Goal: Transaction & Acquisition: Purchase product/service

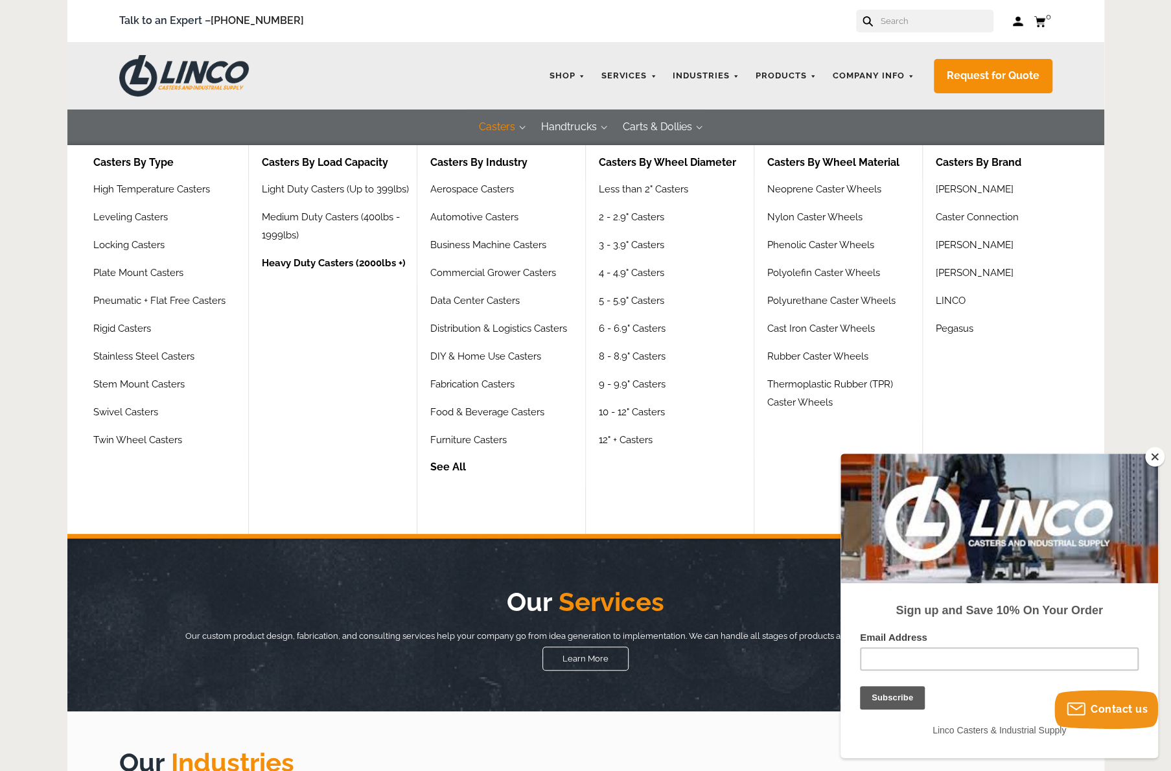
click at [333, 271] on link "Heavy Duty Casters (2000lbs +)" at bounding box center [334, 268] width 144 height 28
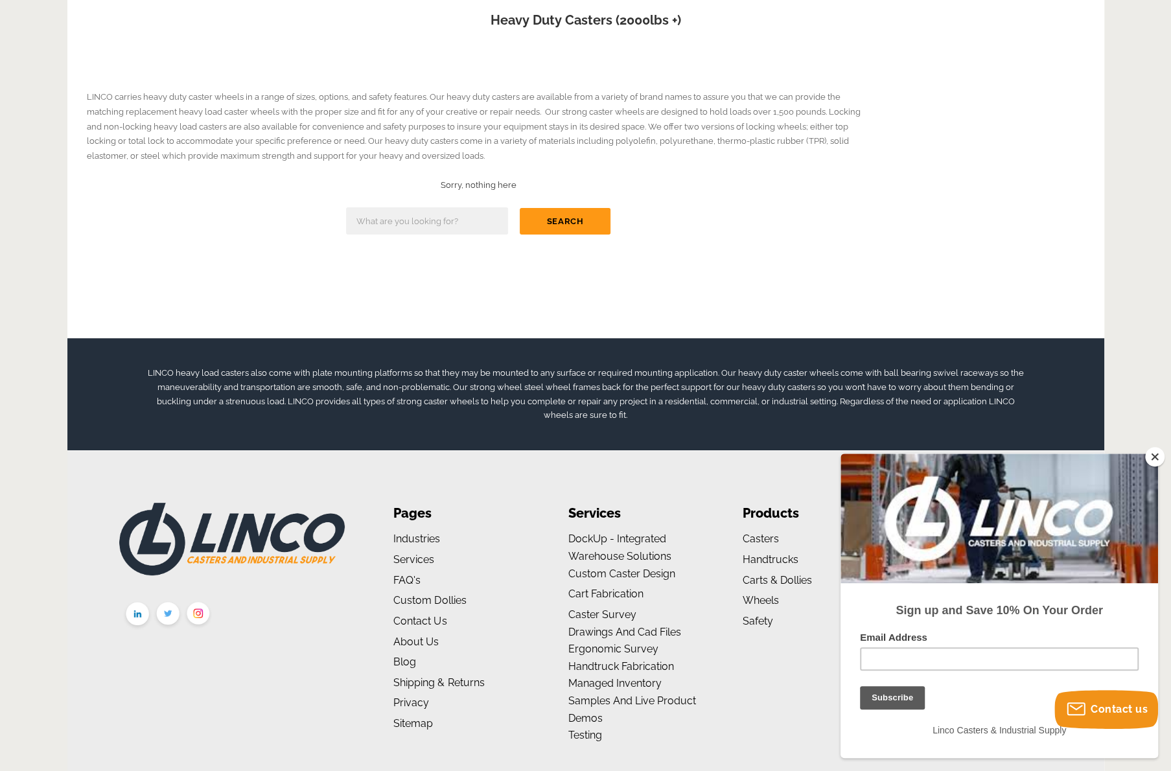
scroll to position [224, 0]
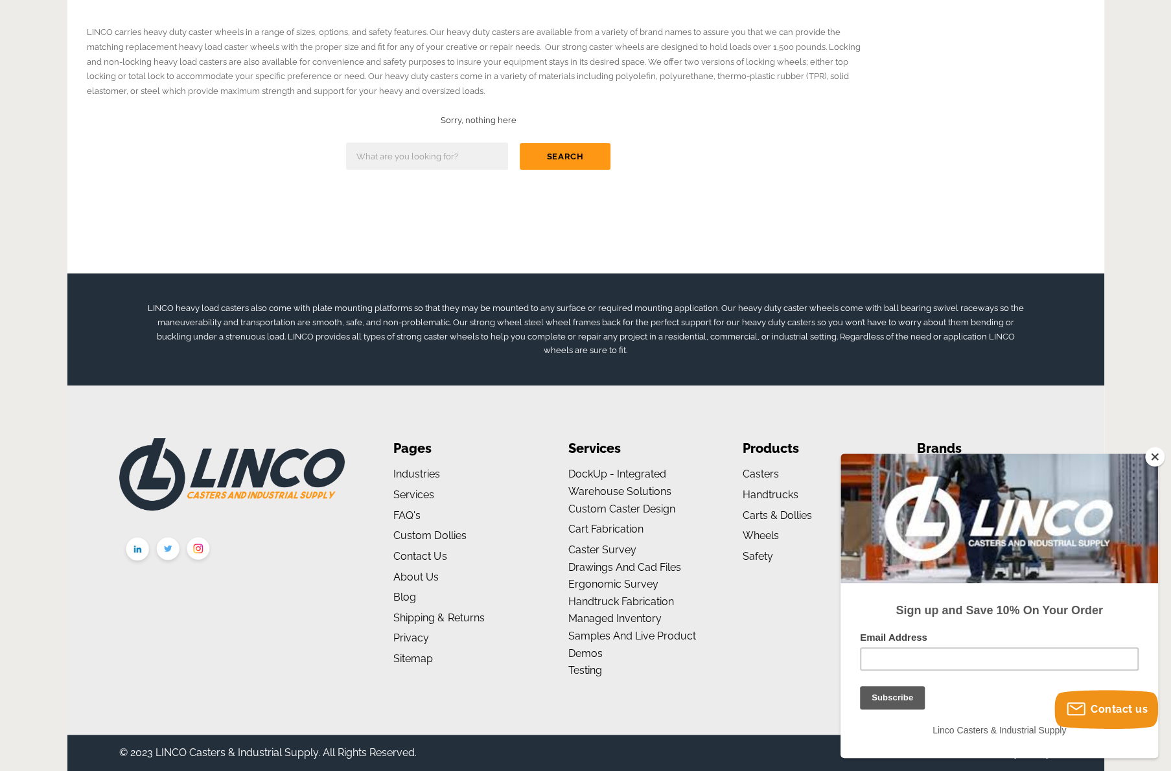
click at [1148, 460] on button "Close" at bounding box center [1154, 456] width 19 height 19
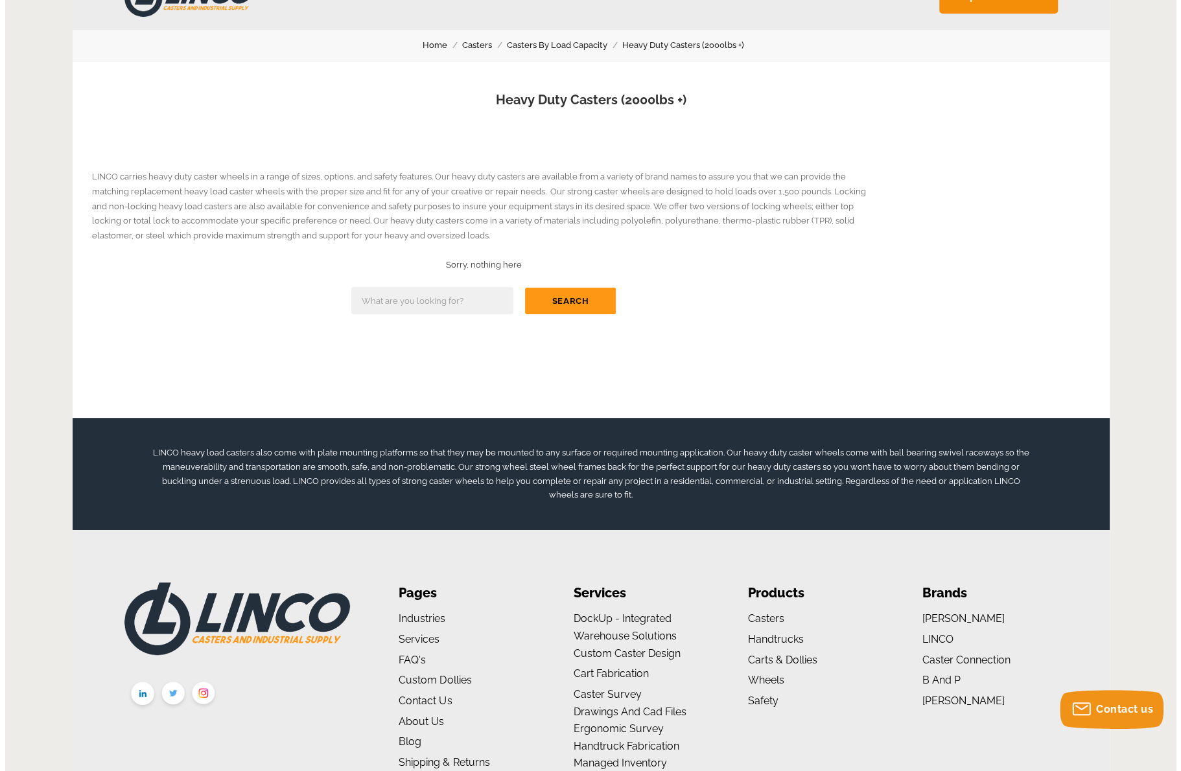
scroll to position [0, 0]
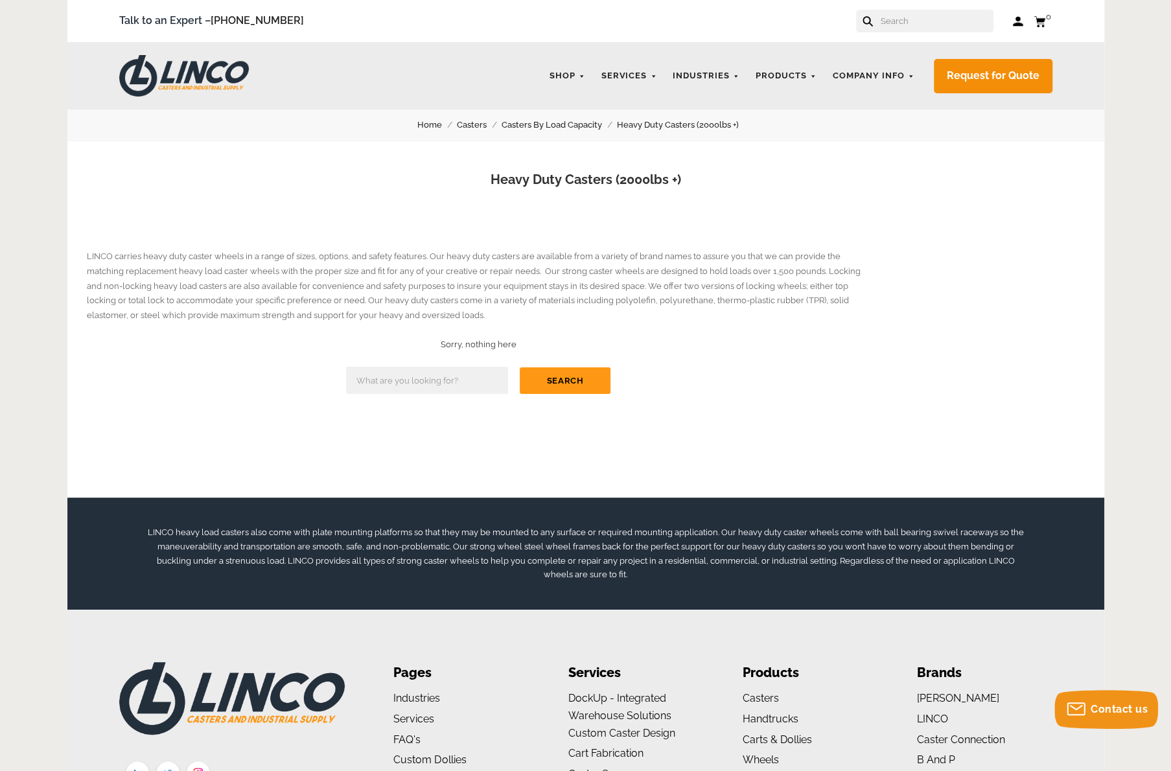
click at [927, 21] on input "text" at bounding box center [936, 21] width 114 height 23
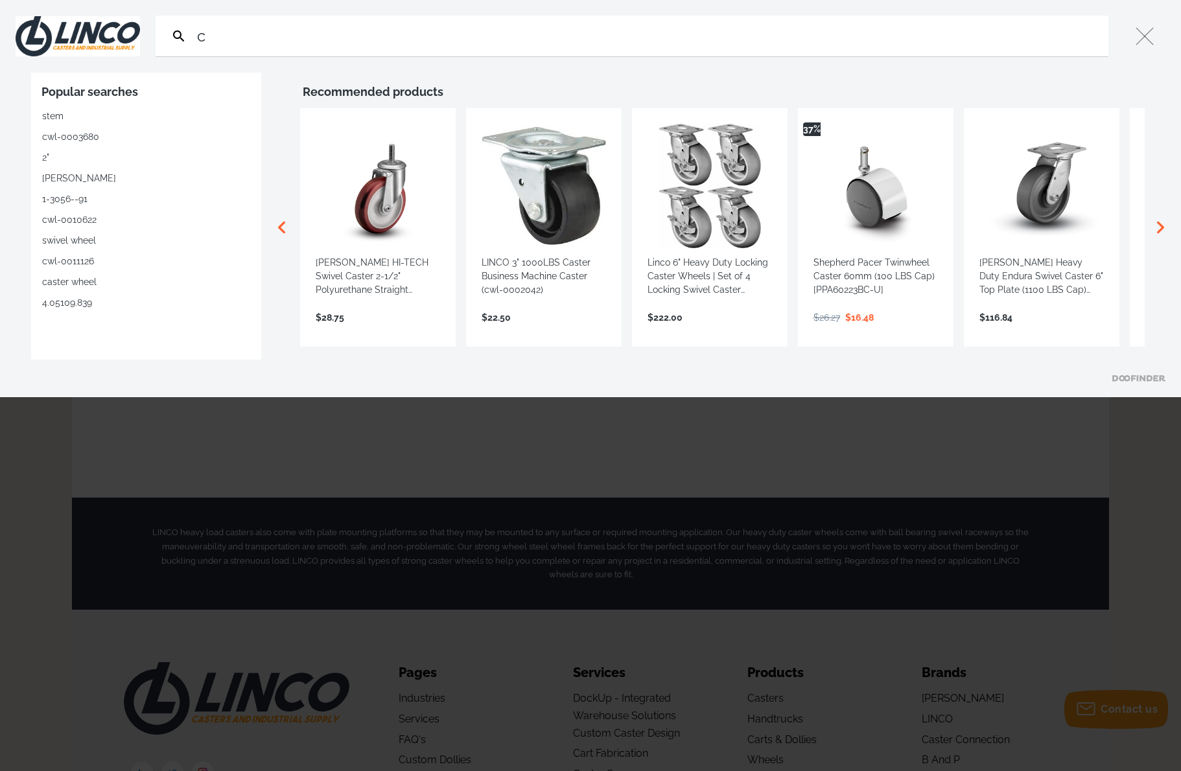
type input "ca"
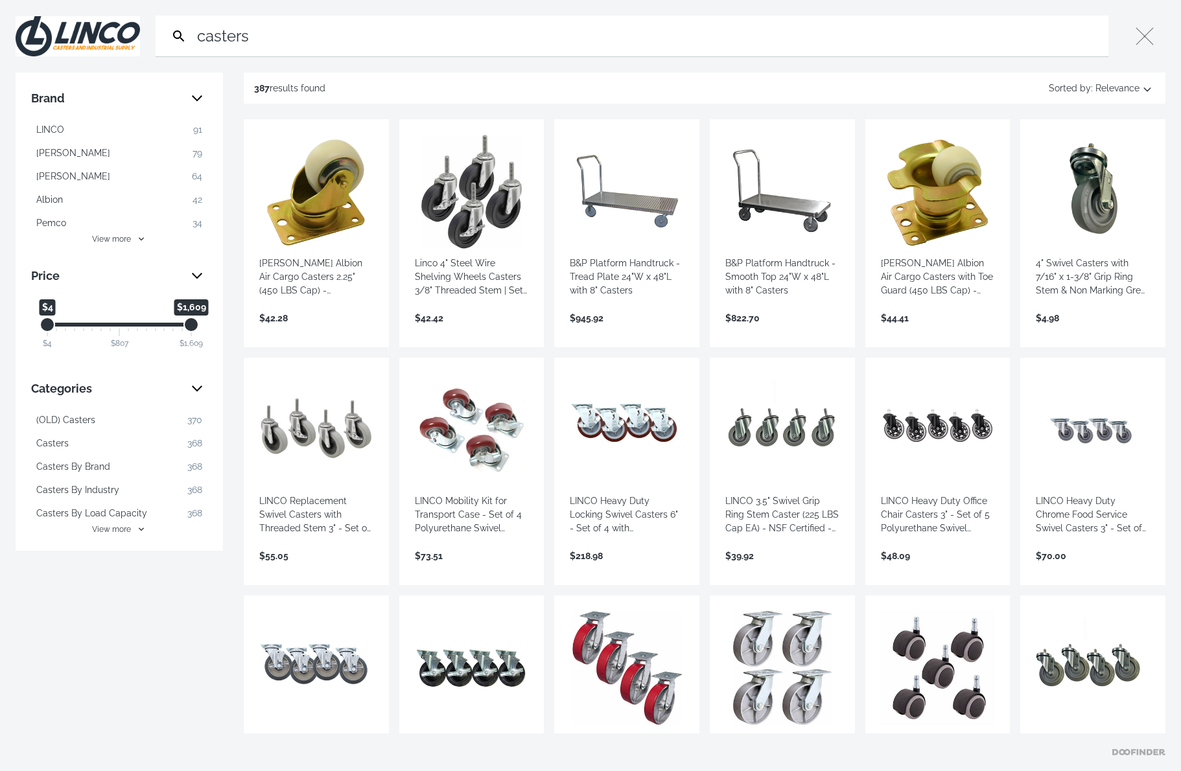
click at [117, 533] on span "View more" at bounding box center [111, 530] width 39 height 12
type input "casters"
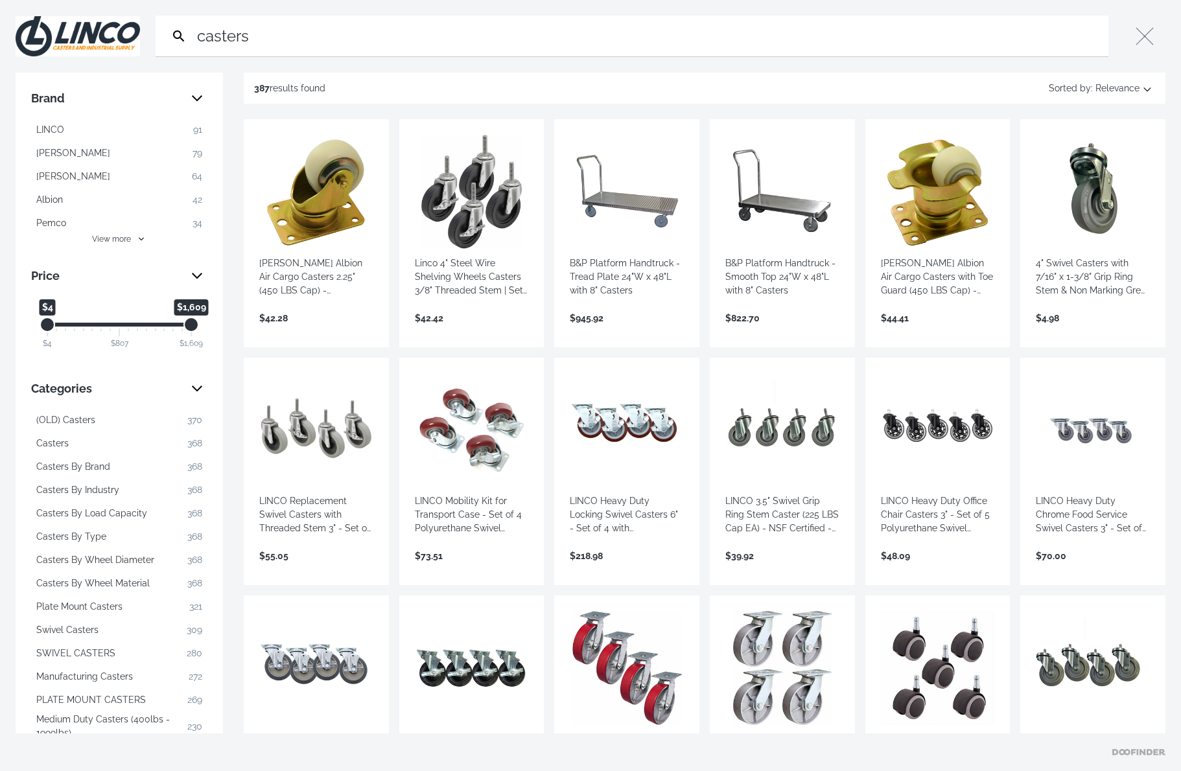
click at [136, 510] on span "Casters By Load Capacity" at bounding box center [91, 514] width 111 height 14
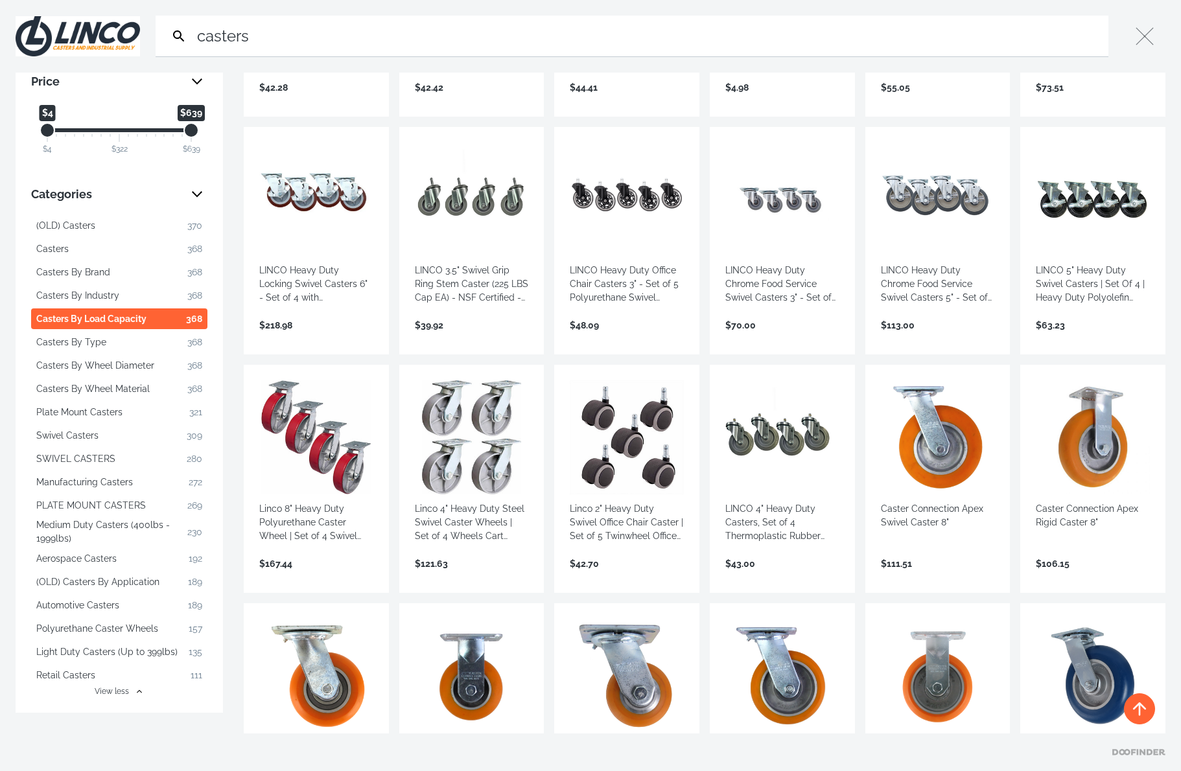
scroll to position [259, 0]
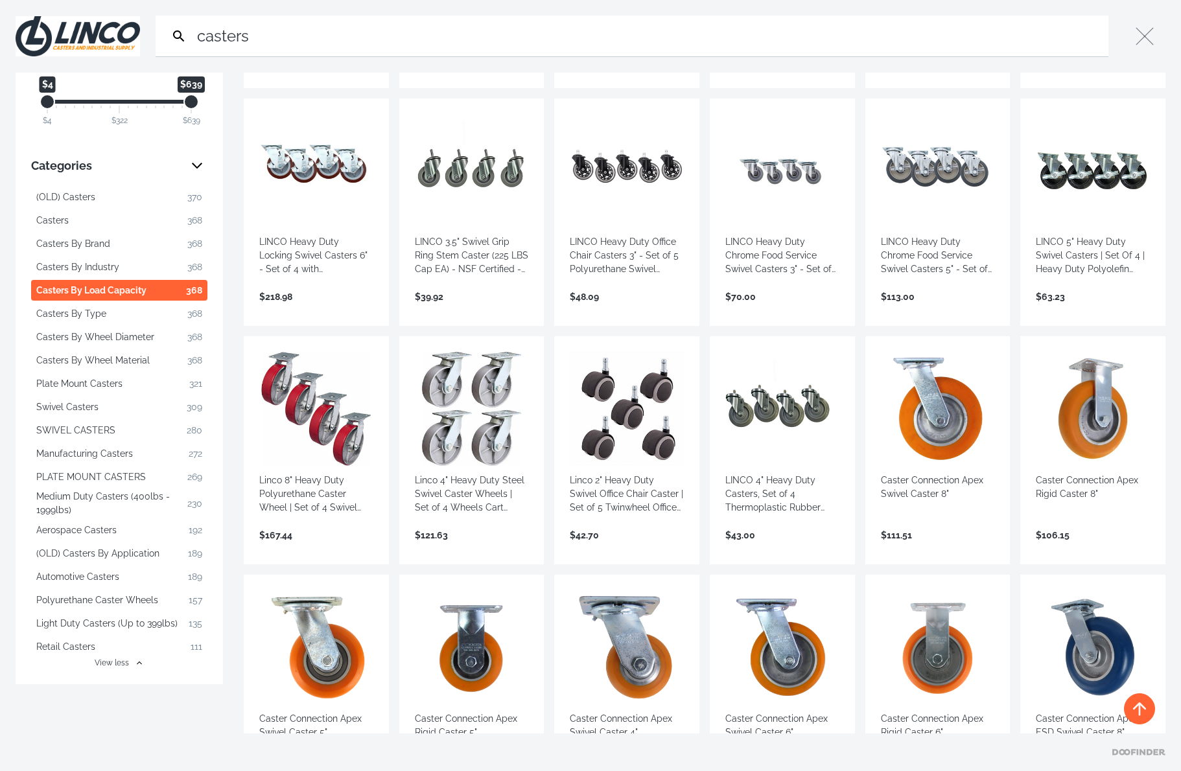
click at [132, 289] on span "Casters By Load Capacity" at bounding box center [91, 291] width 110 height 14
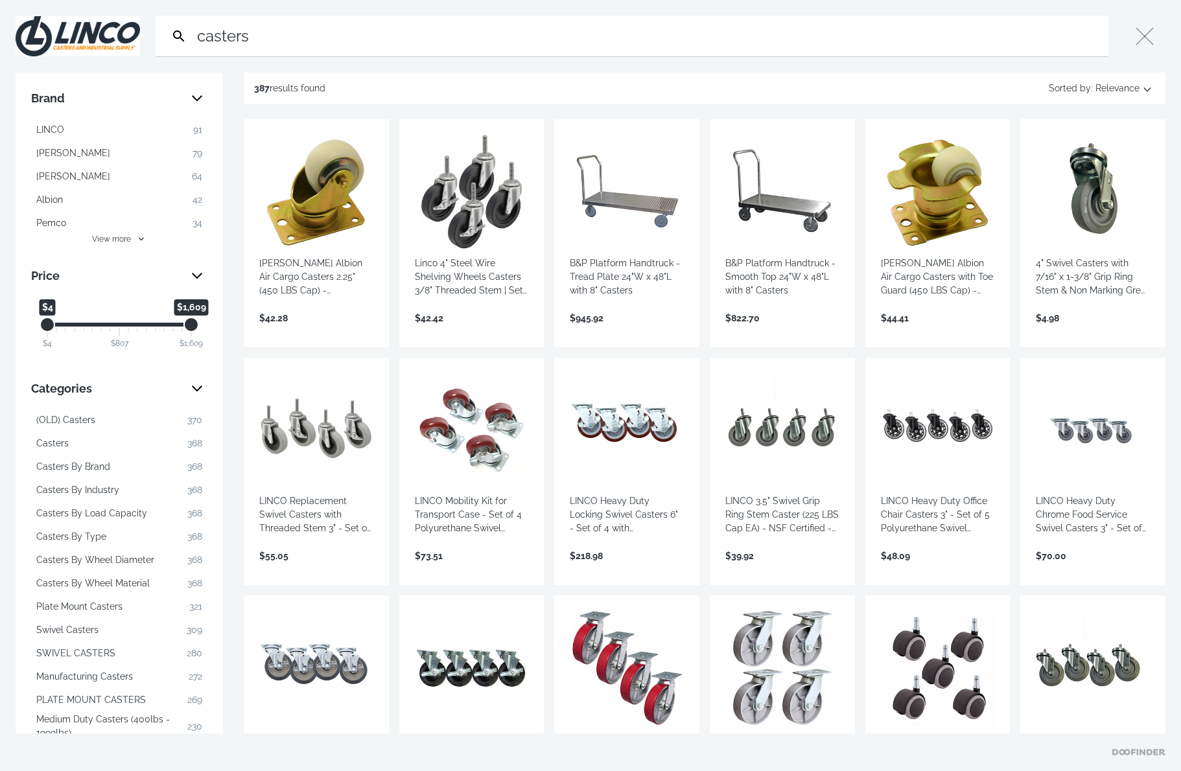
click at [129, 514] on span "Casters By Load Capacity" at bounding box center [91, 514] width 111 height 14
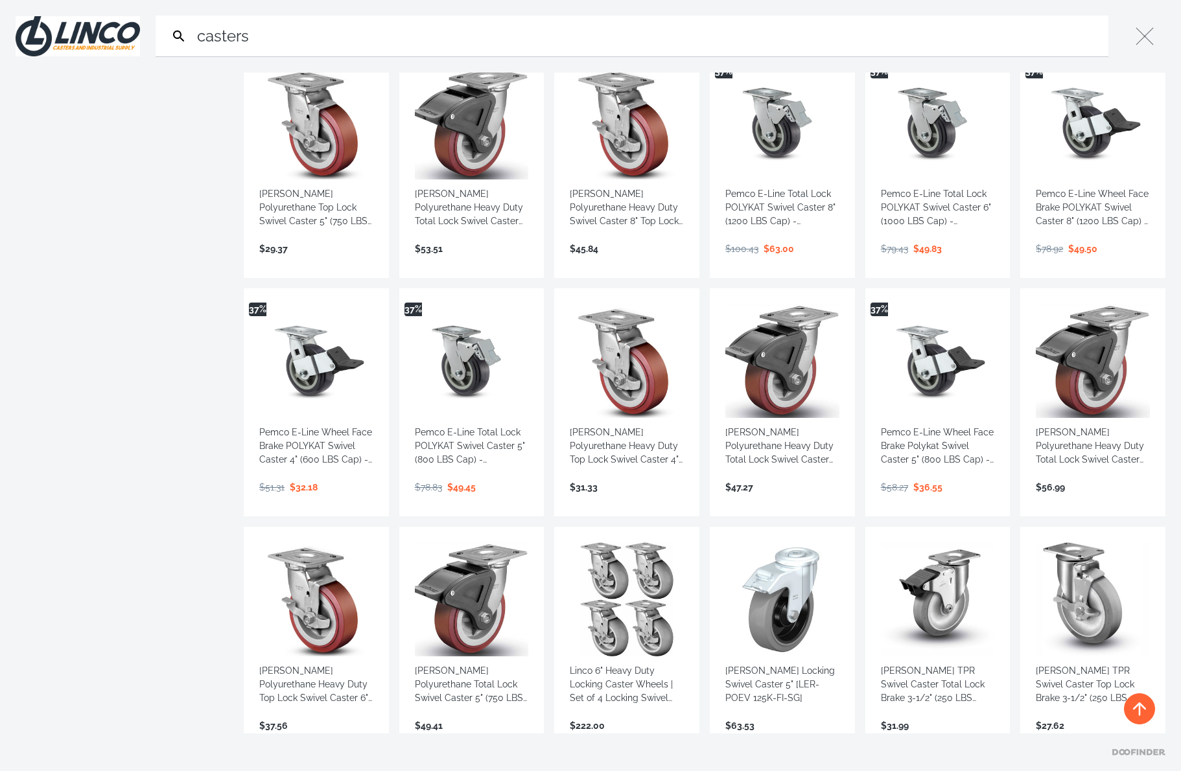
scroll to position [2463, 0]
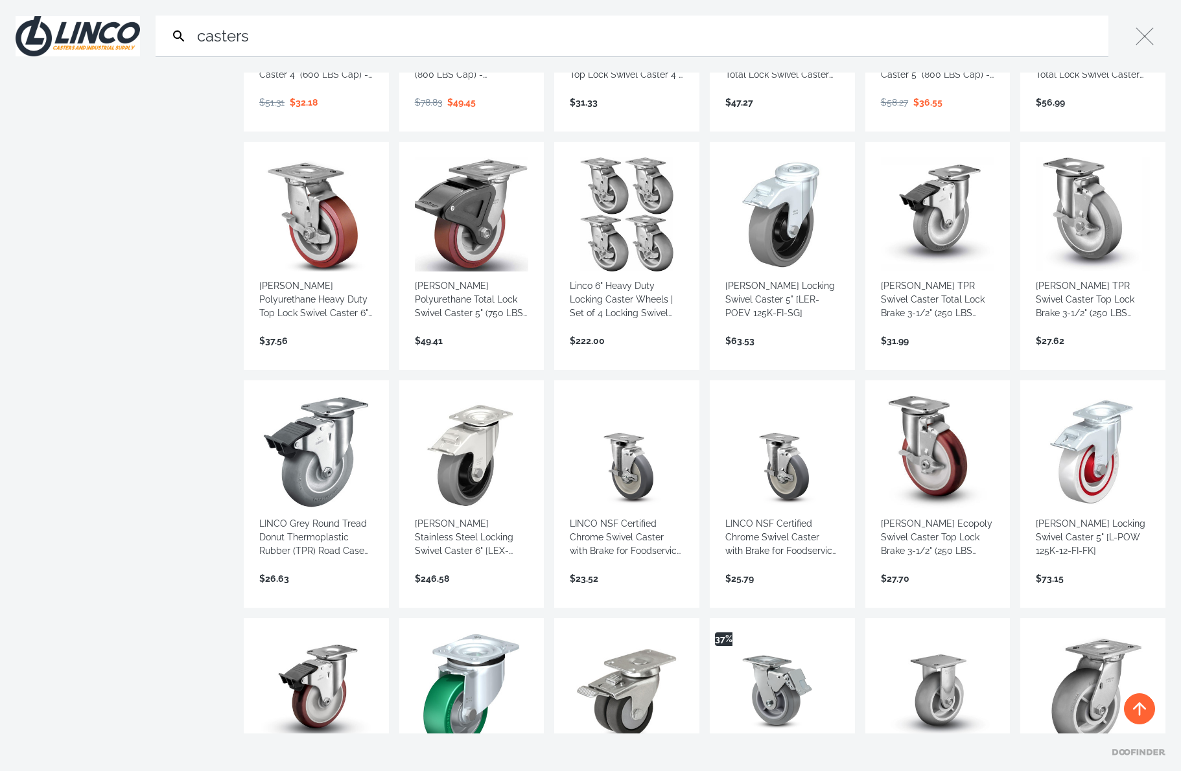
scroll to position [3046, 0]
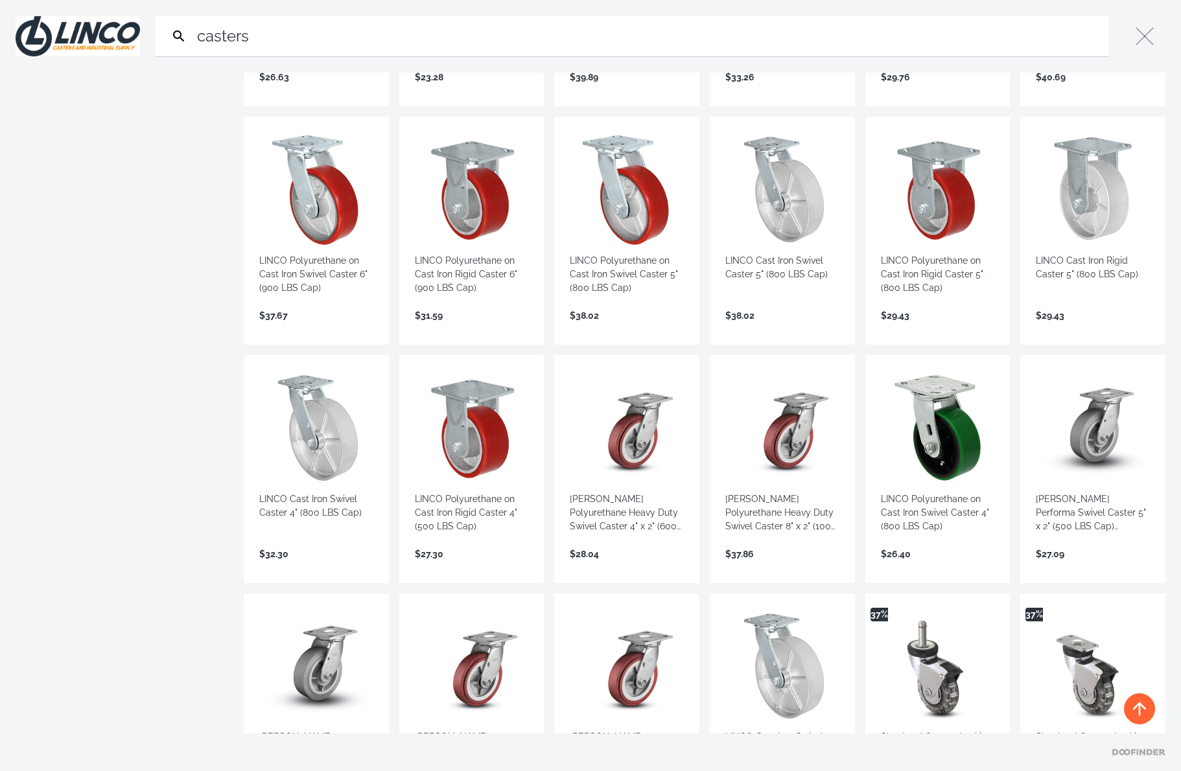
scroll to position [5574, 0]
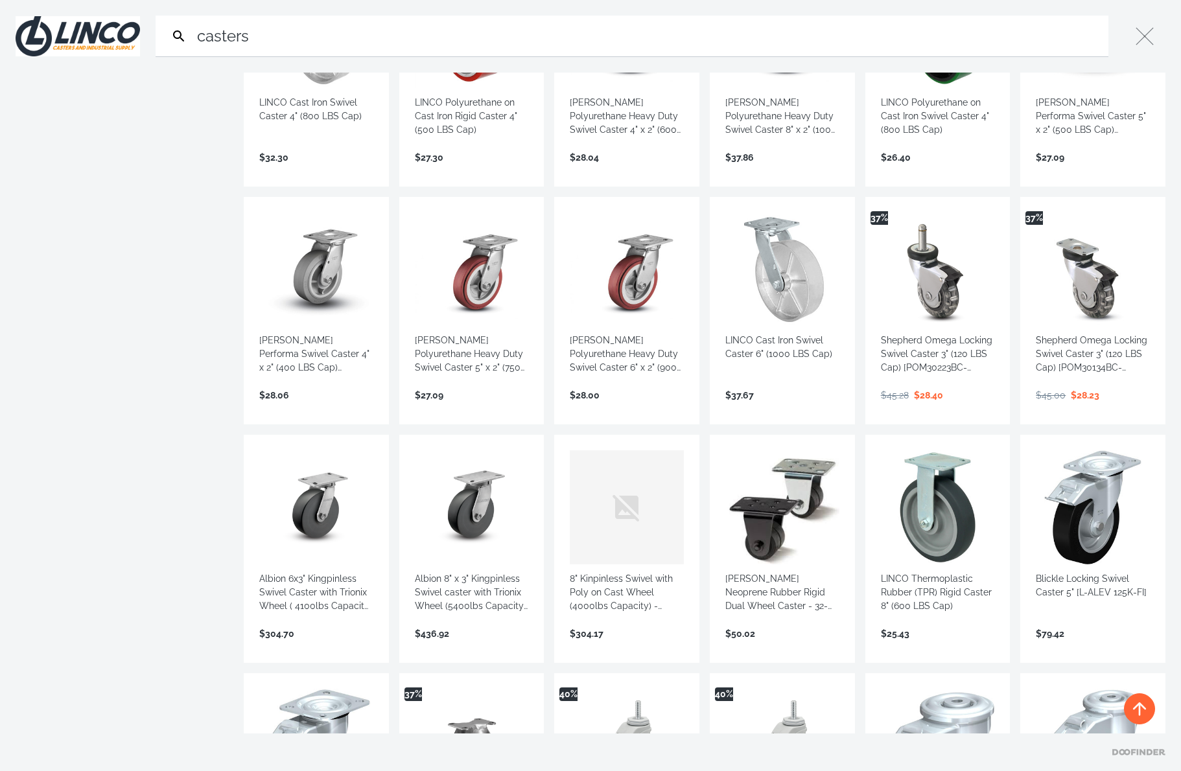
scroll to position [5898, 0]
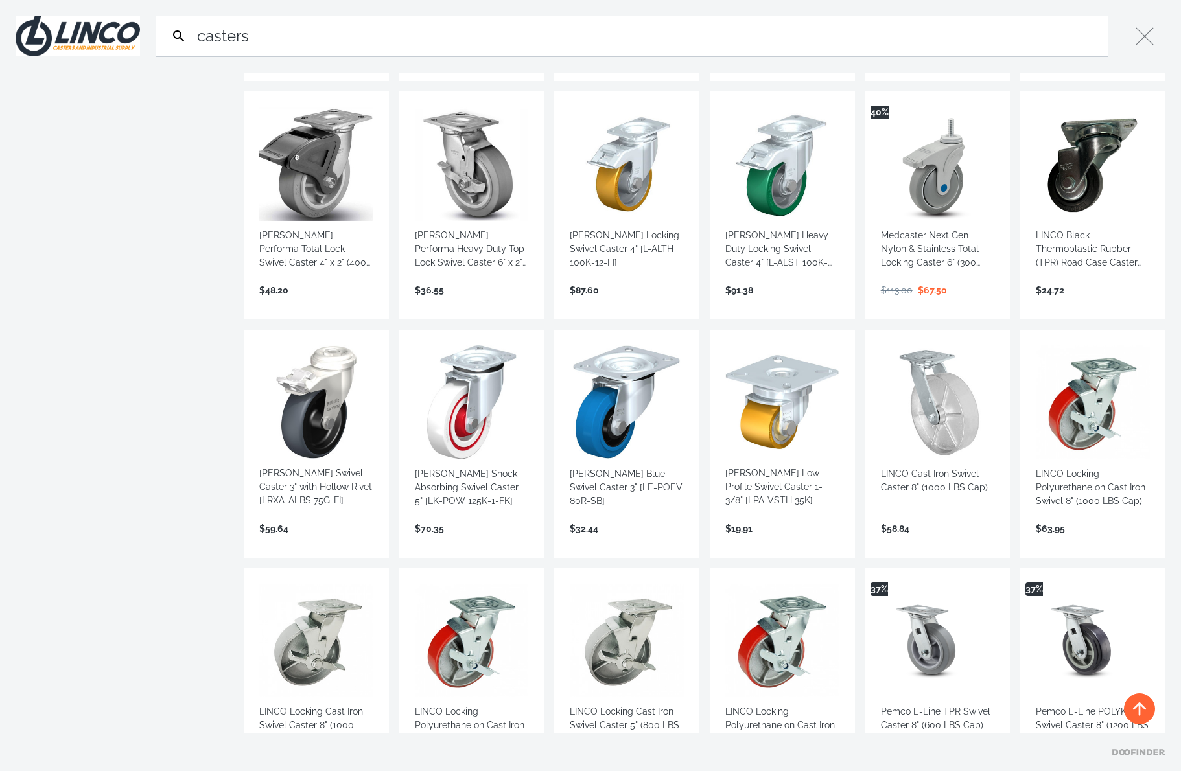
scroll to position [7324, 0]
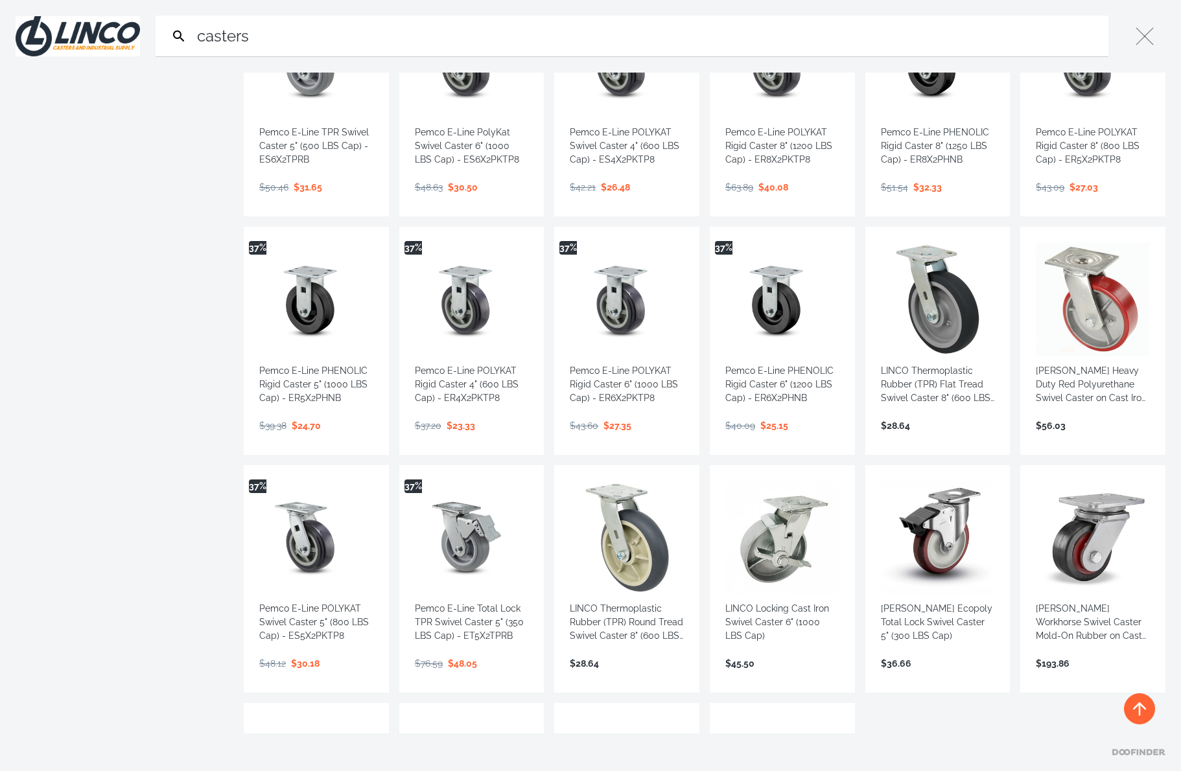
scroll to position [8101, 0]
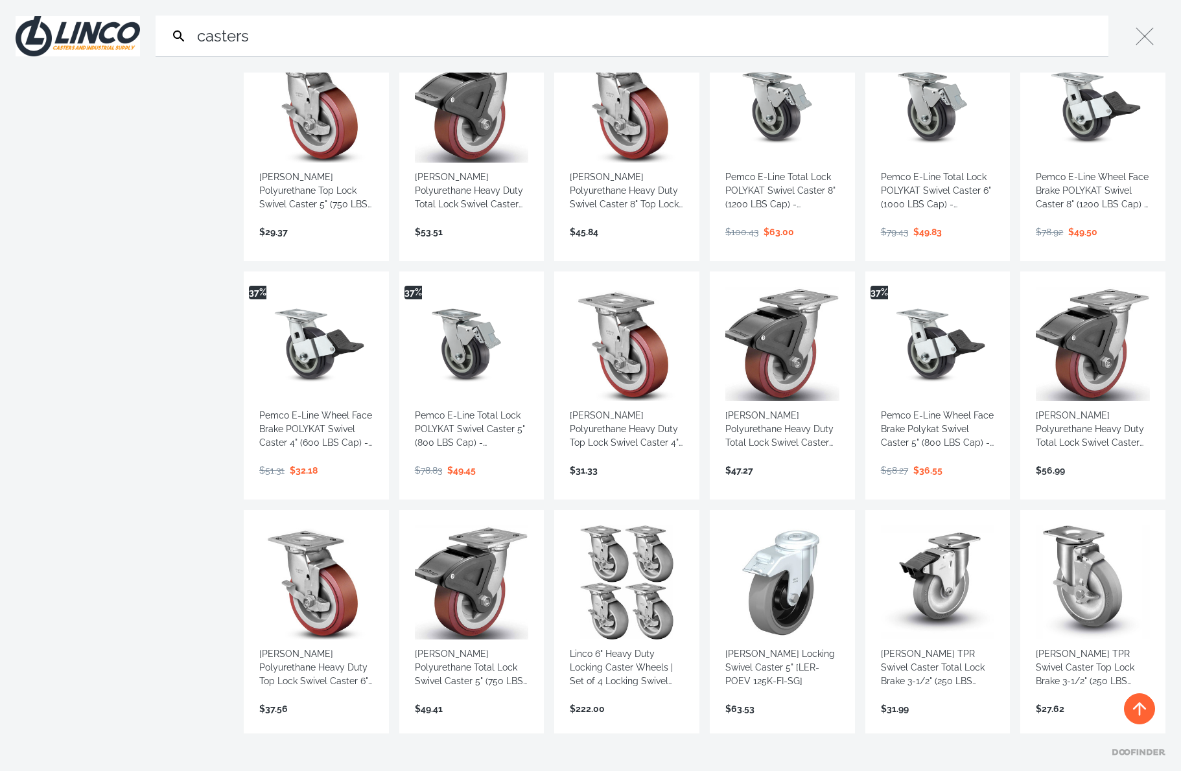
scroll to position [2268, 0]
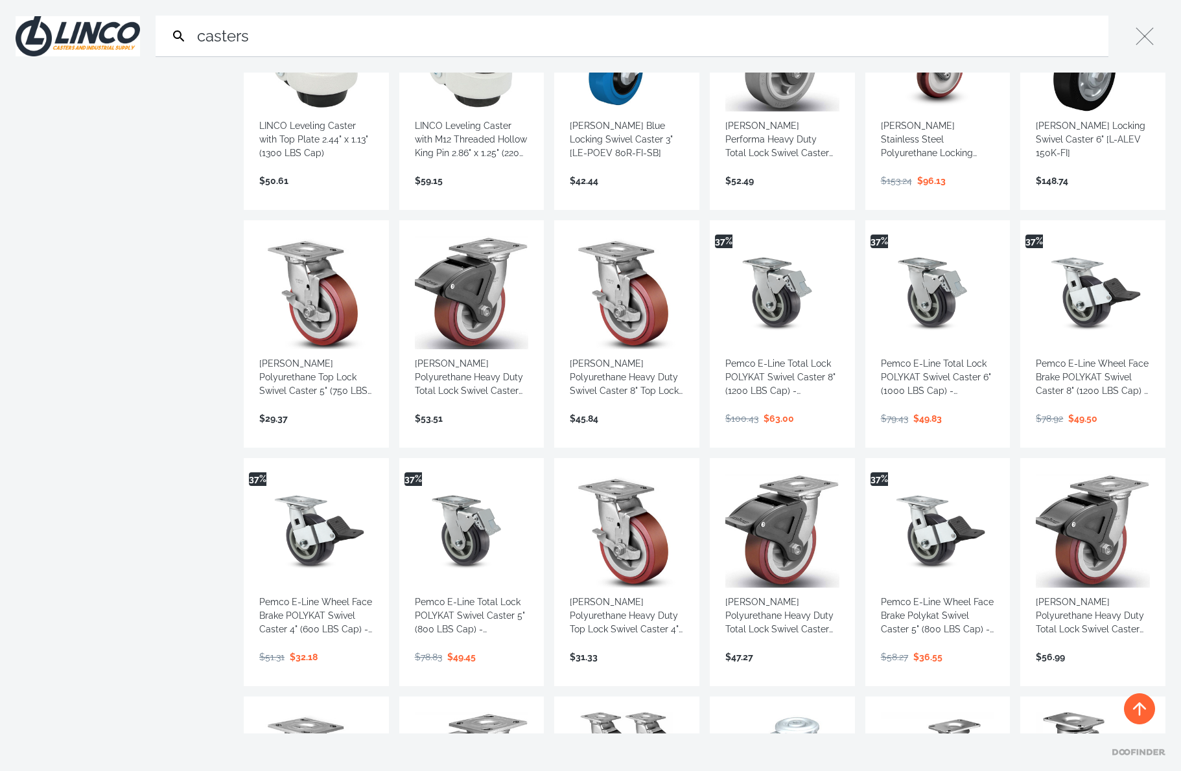
click at [1081, 671] on link "View more →" at bounding box center [1093, 671] width 114 height 0
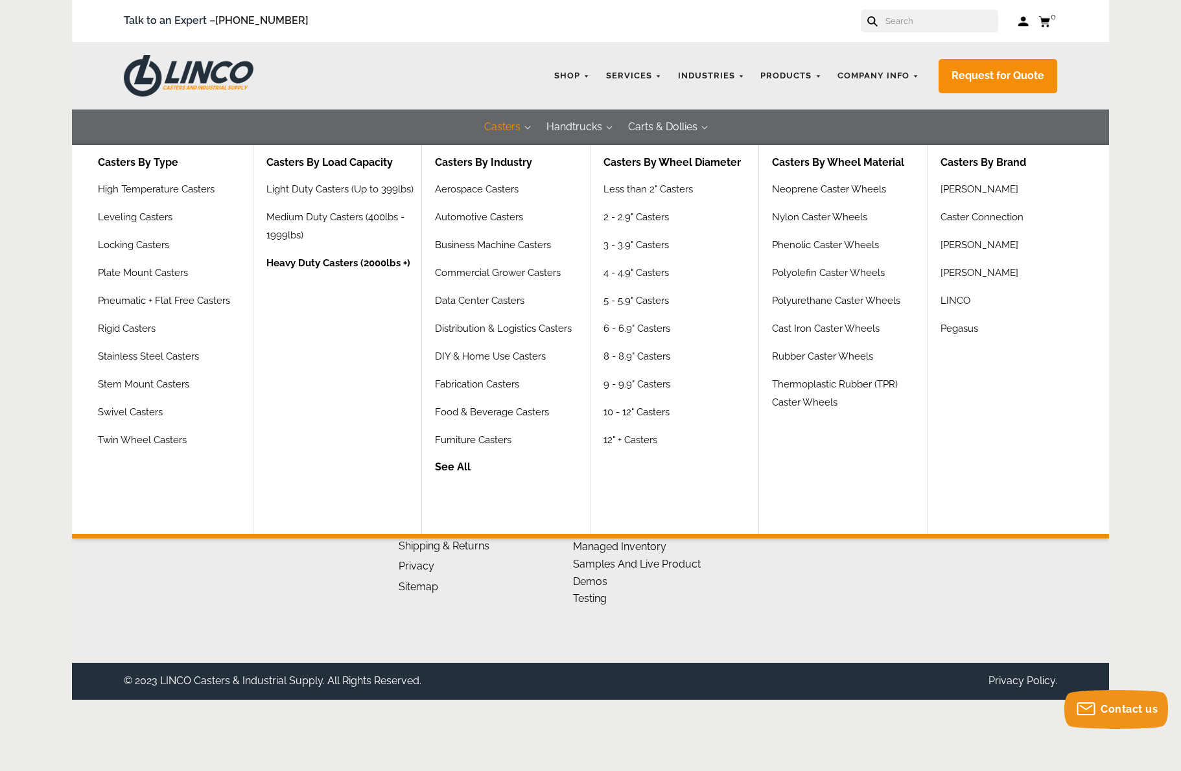
click at [360, 262] on link "Heavy Duty Casters (2000lbs +)" at bounding box center [338, 268] width 144 height 28
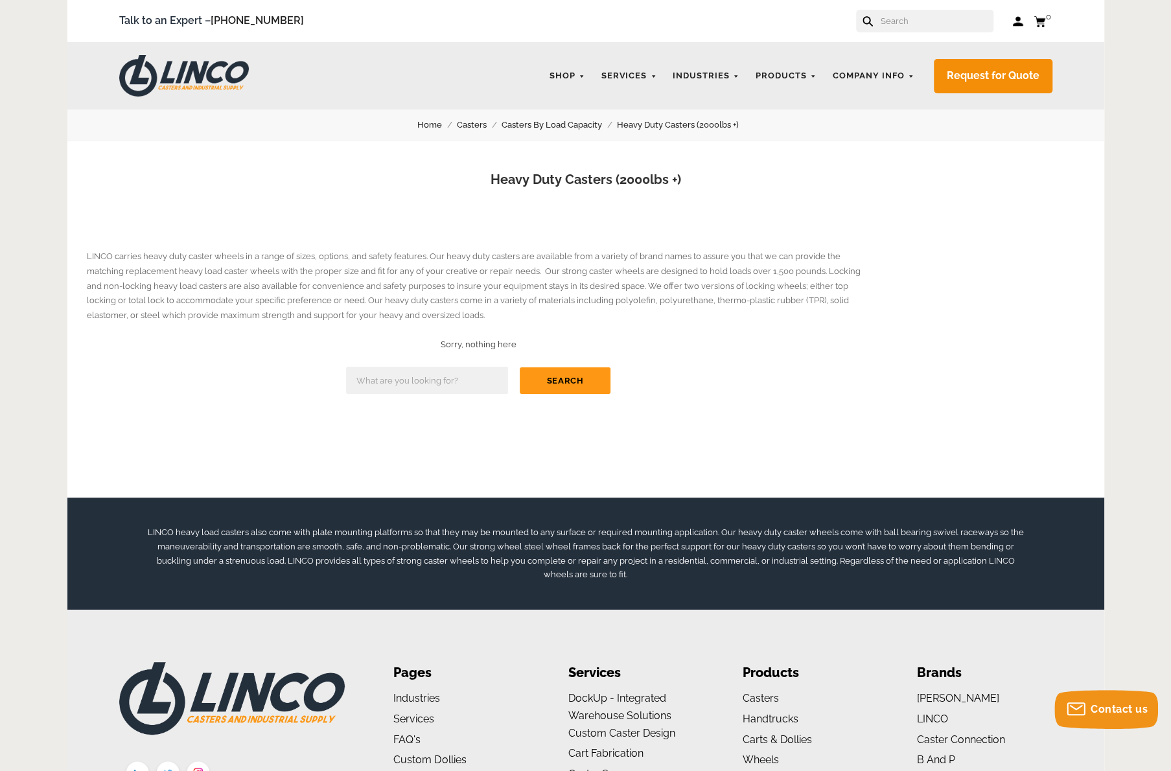
click at [455, 386] on input "text" at bounding box center [427, 380] width 162 height 27
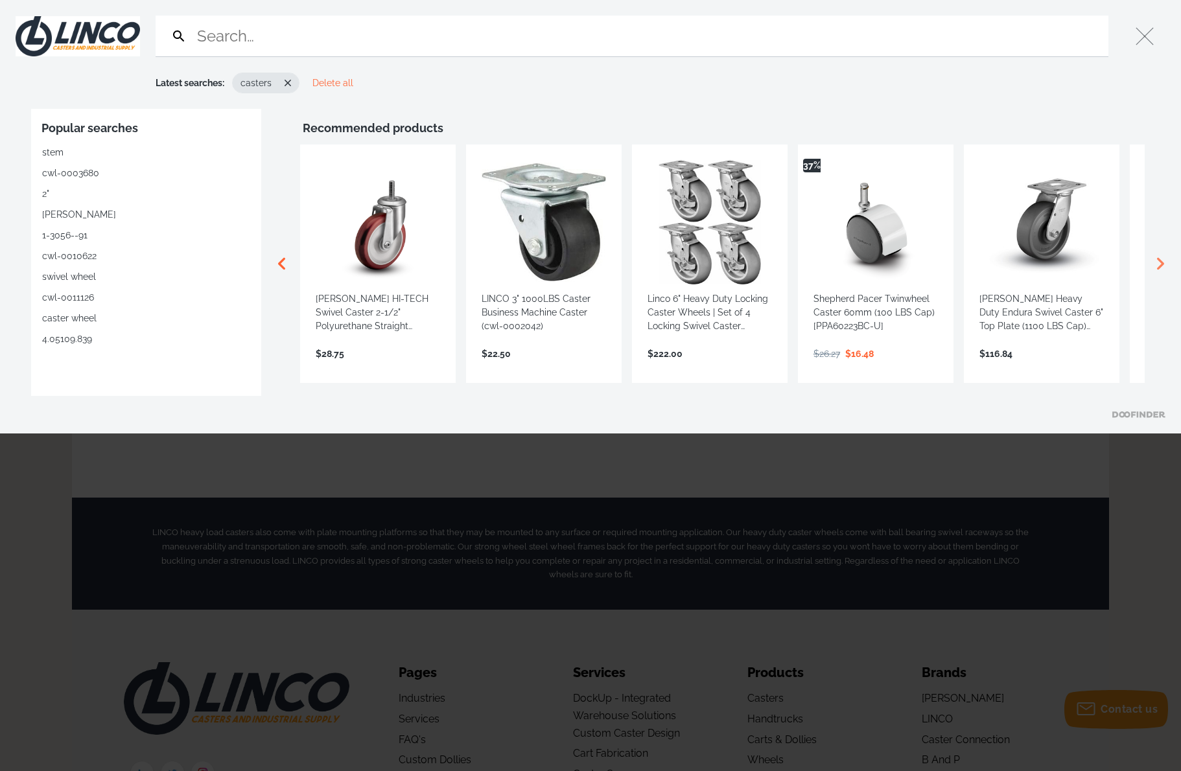
click at [1152, 264] on icon "Scroll right" at bounding box center [1160, 264] width 26 height 26
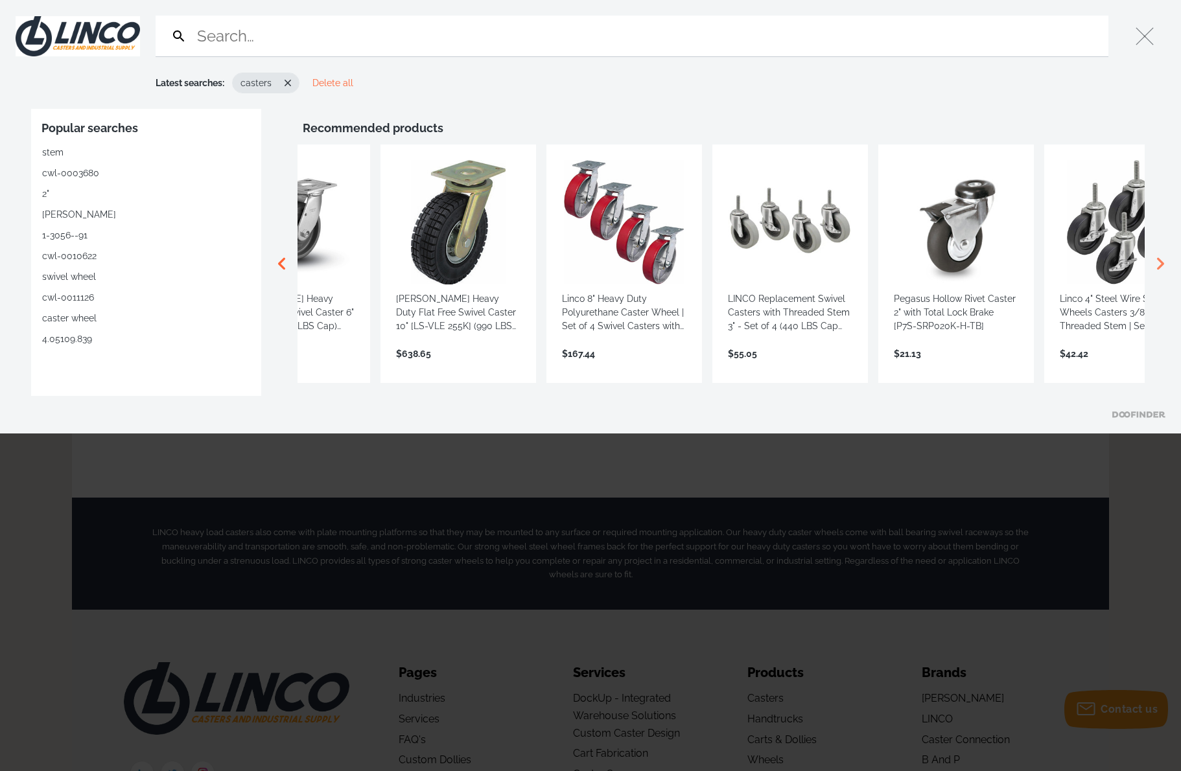
scroll to position [0, 809]
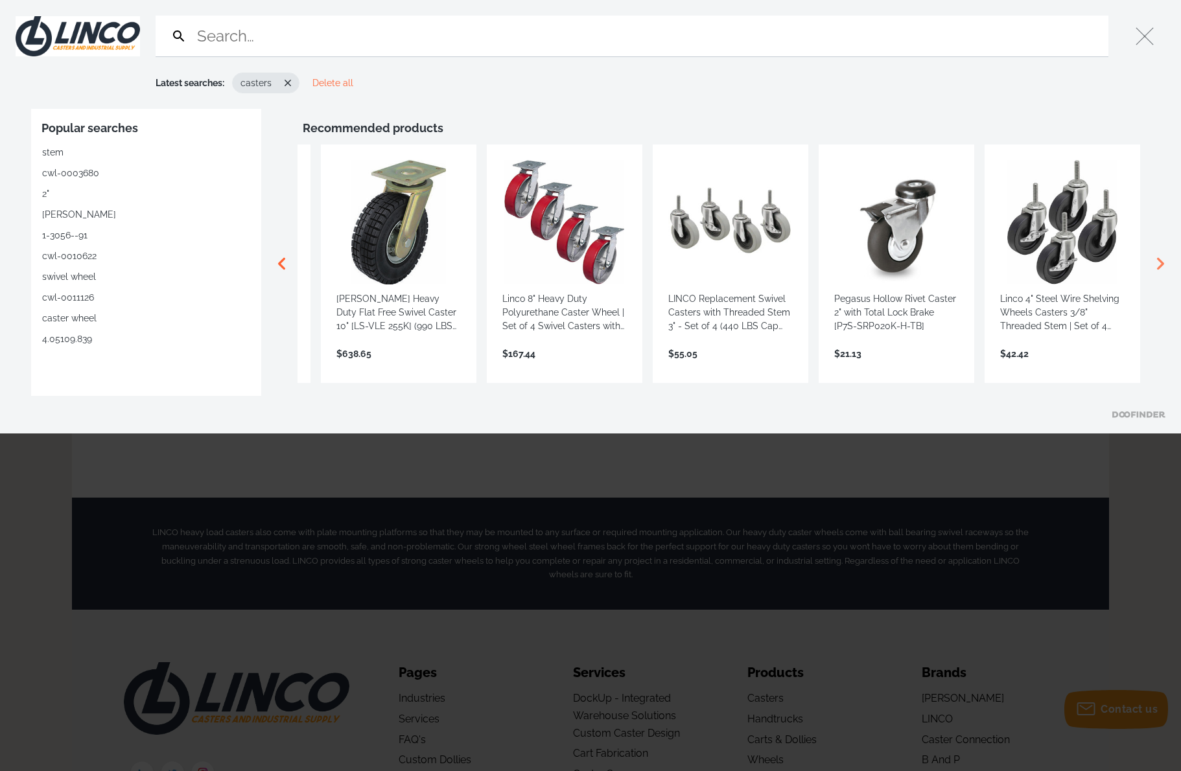
click at [1154, 264] on icon "Scroll right" at bounding box center [1160, 264] width 26 height 26
click at [1159, 262] on icon "Scroll right" at bounding box center [1160, 264] width 26 height 26
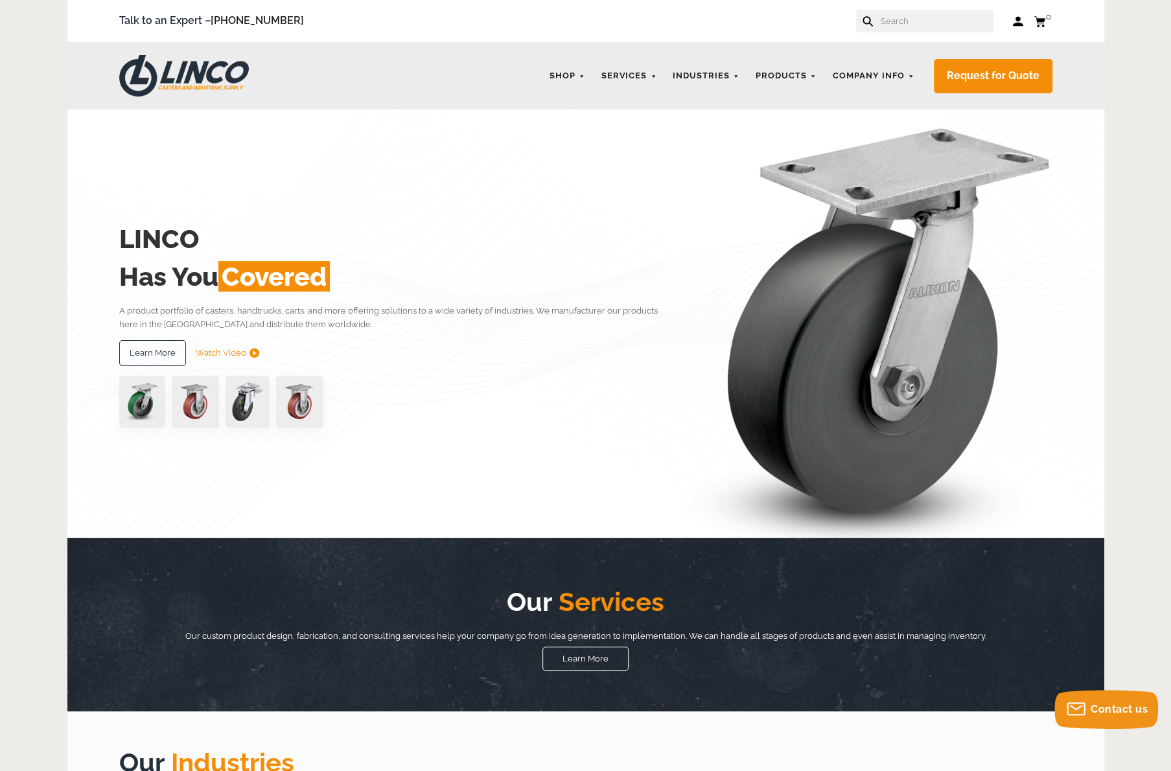
click at [903, 22] on input "text" at bounding box center [936, 21] width 114 height 23
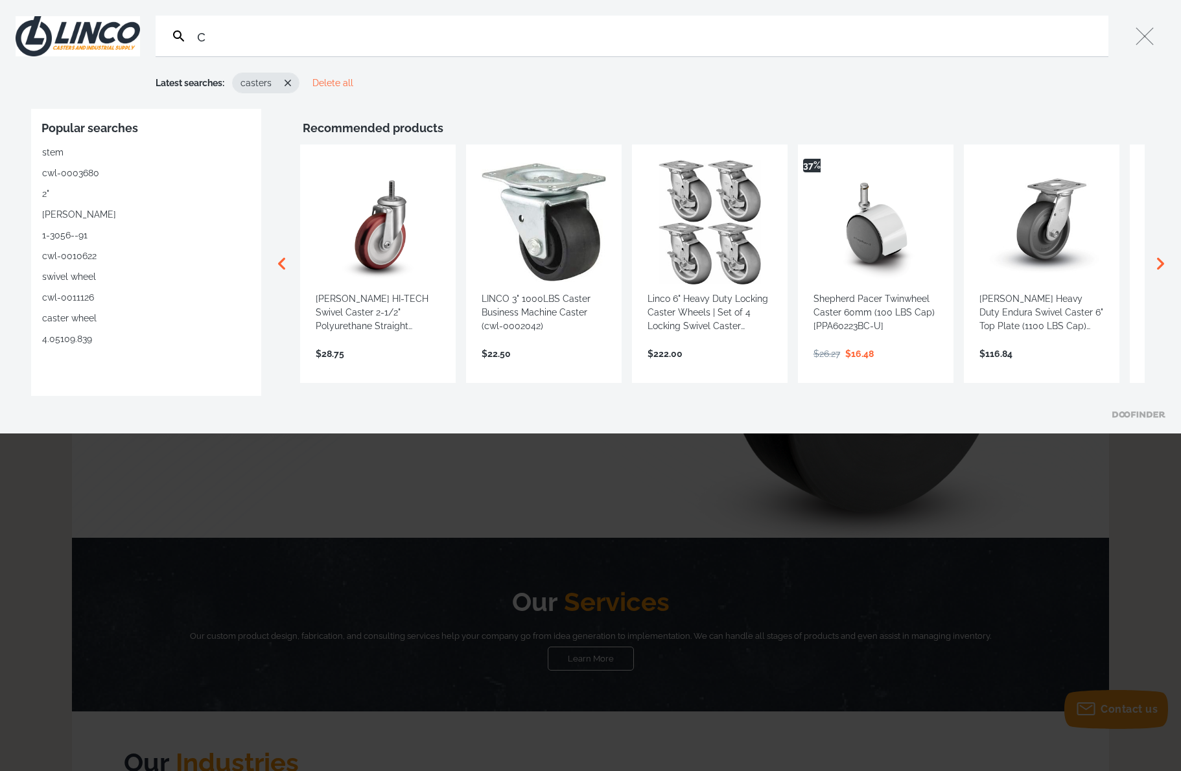
type input "ca"
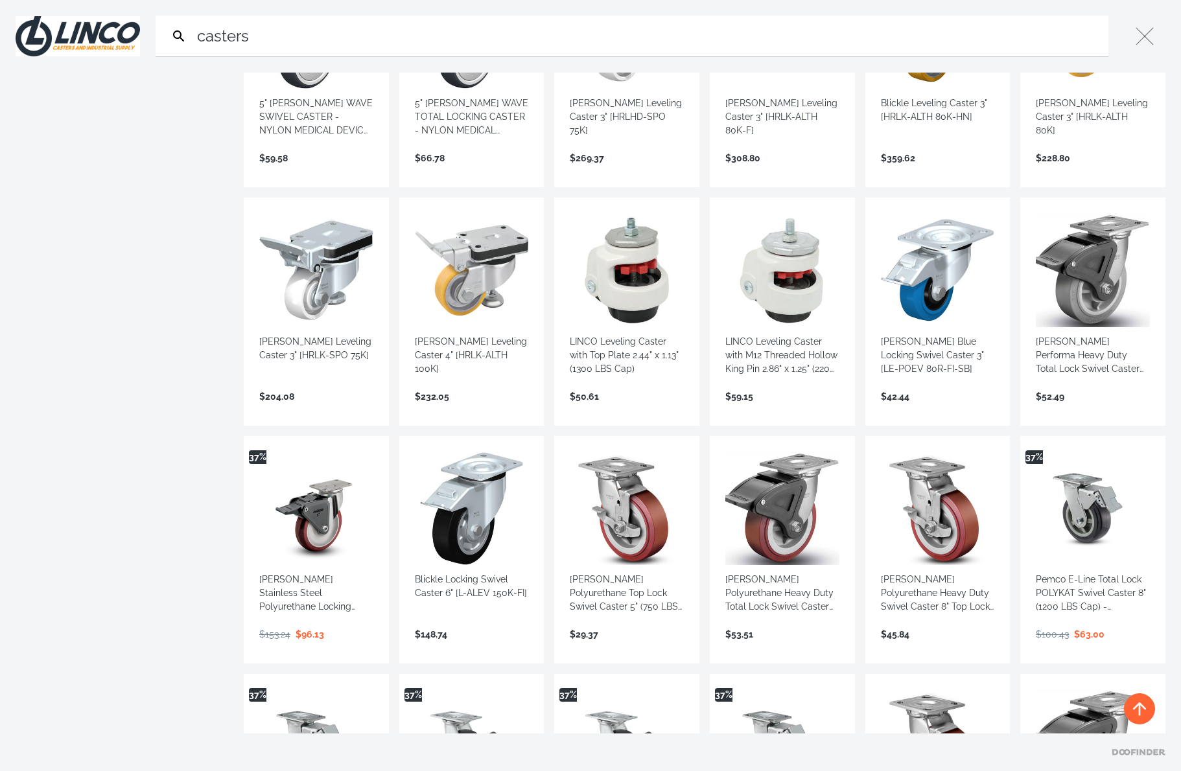
scroll to position [2204, 0]
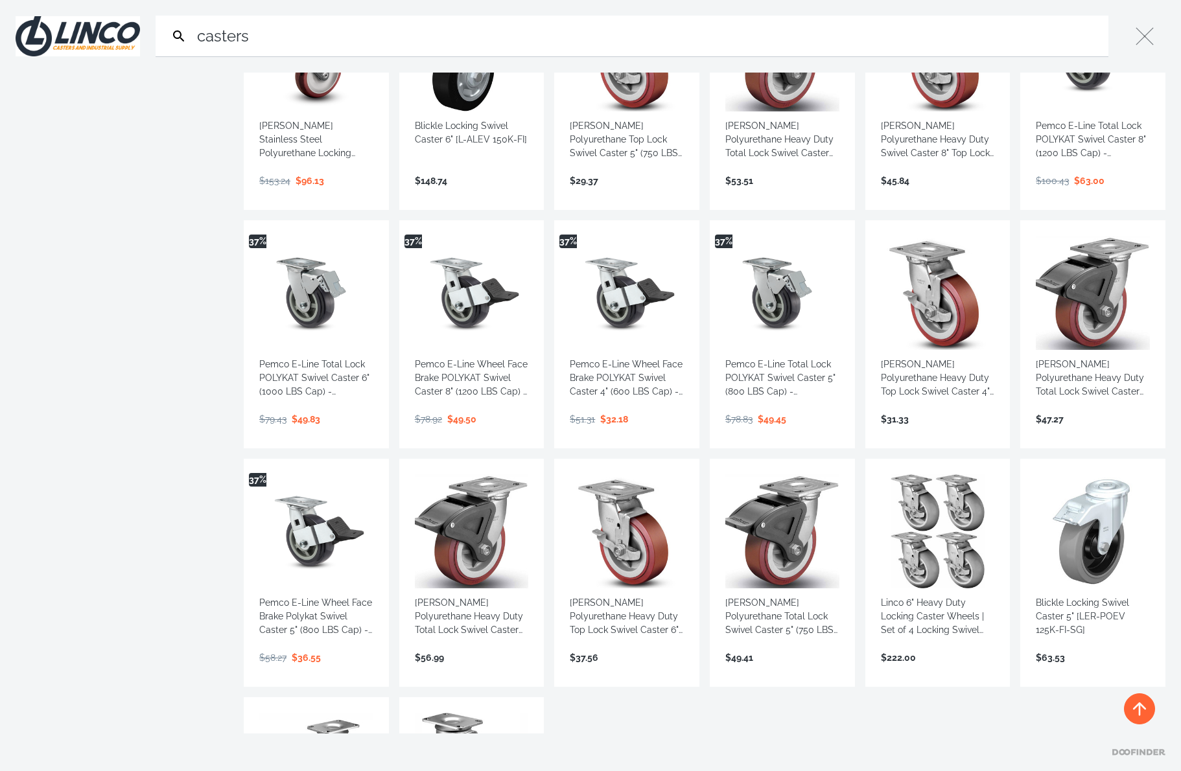
scroll to position [2722, 0]
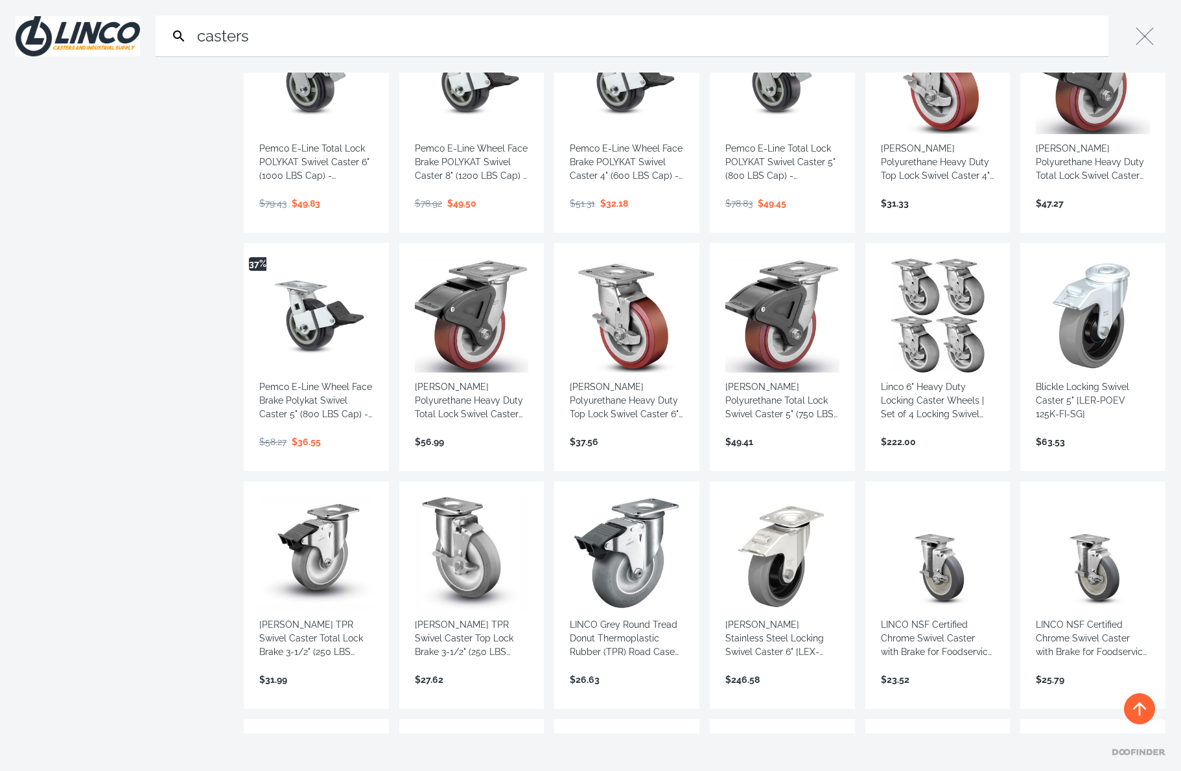
type input "casters"
click at [456, 456] on link "View more →" at bounding box center [472, 456] width 114 height 0
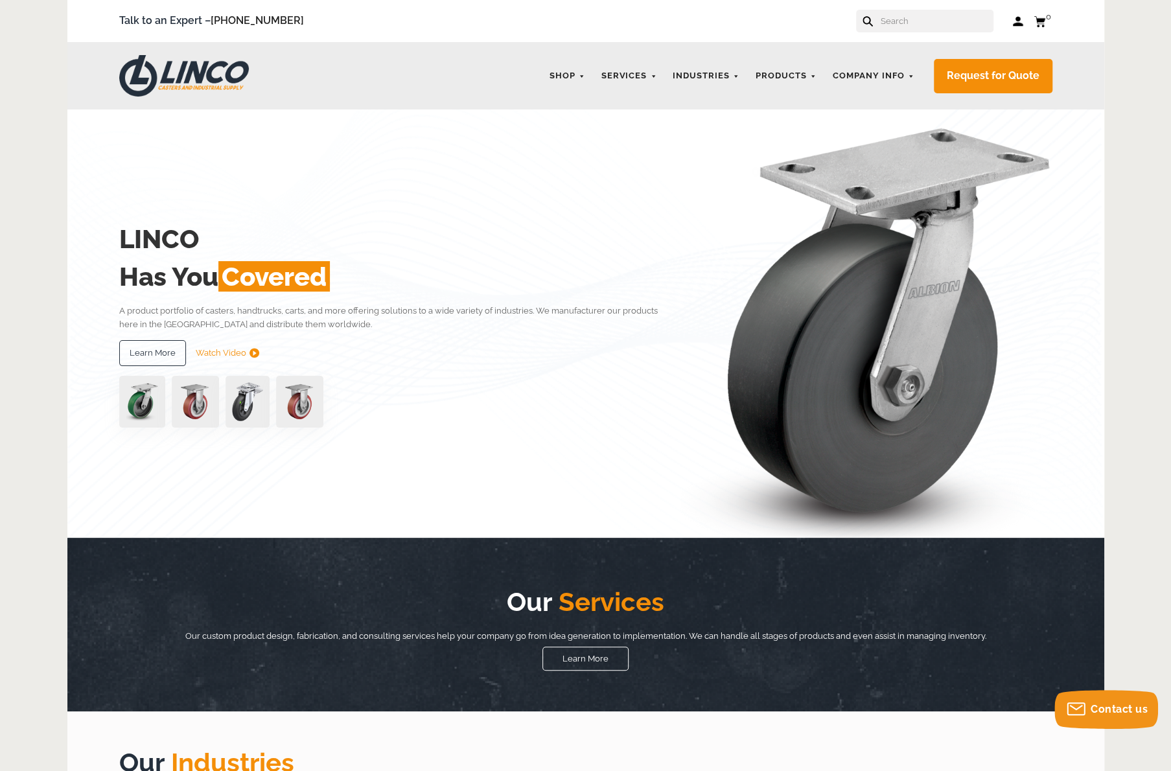
click at [914, 23] on input "text" at bounding box center [936, 21] width 114 height 23
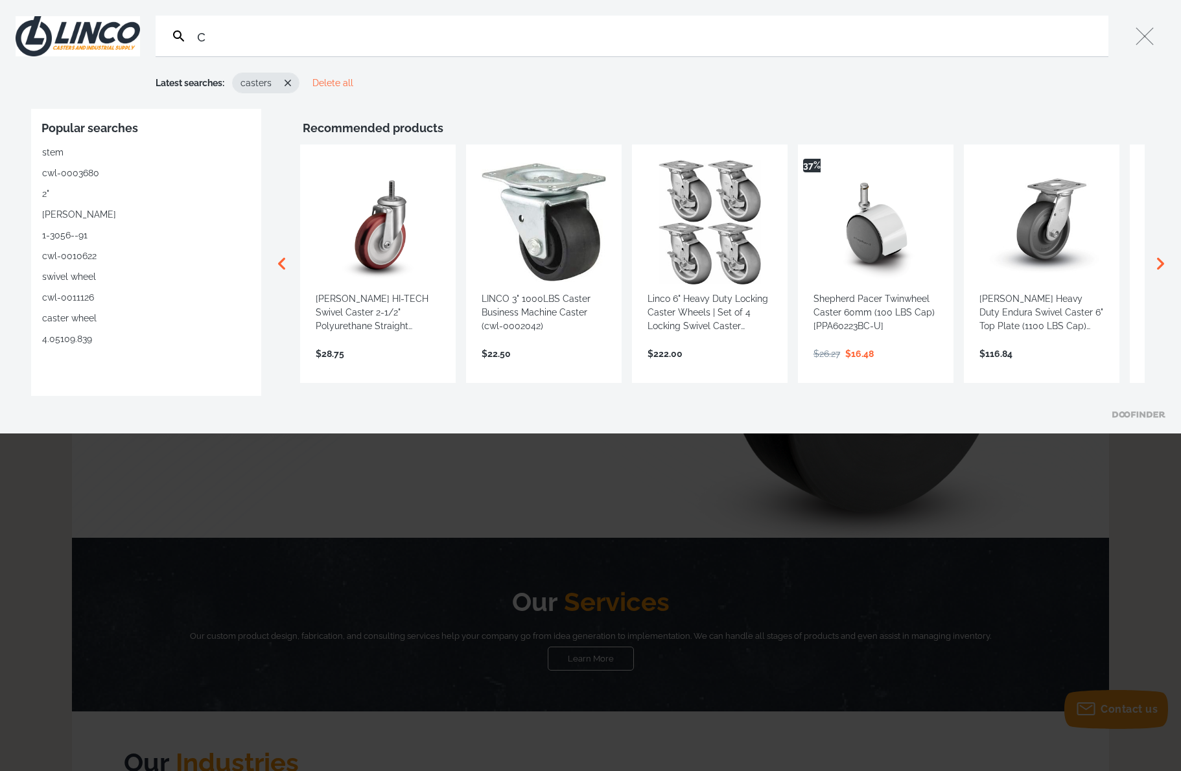
type input "ca"
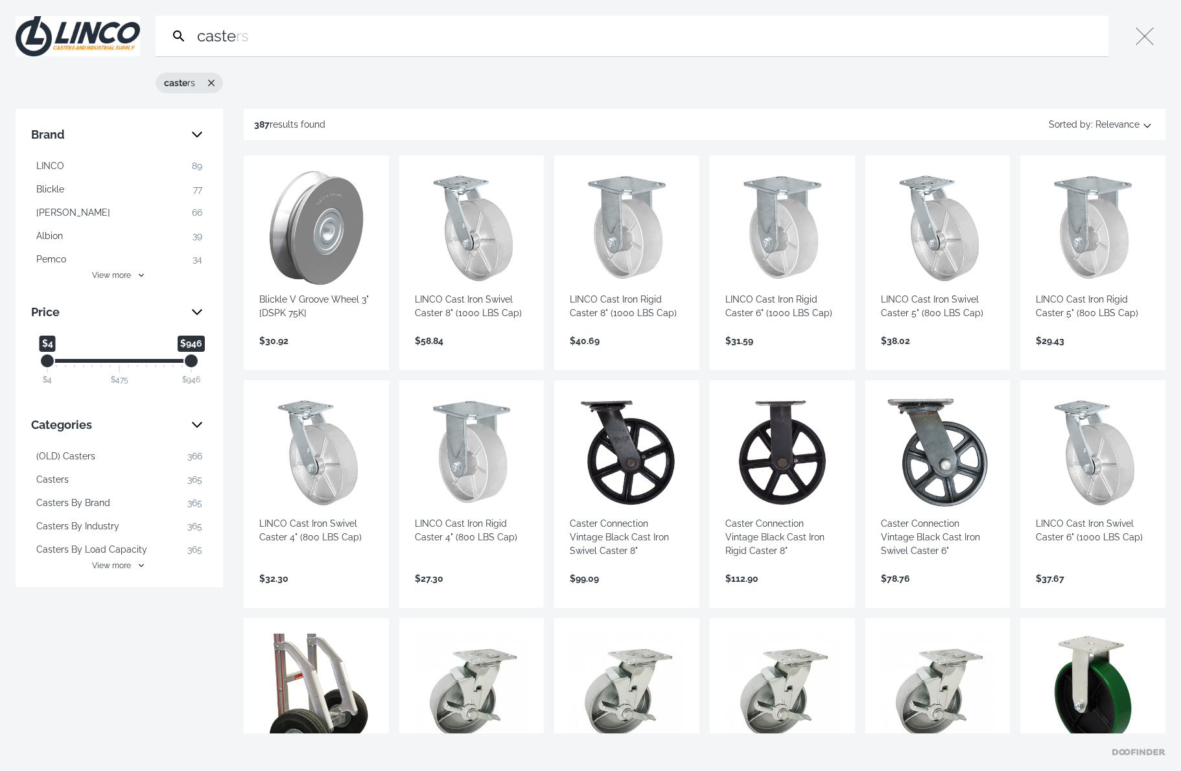
type input "caster"
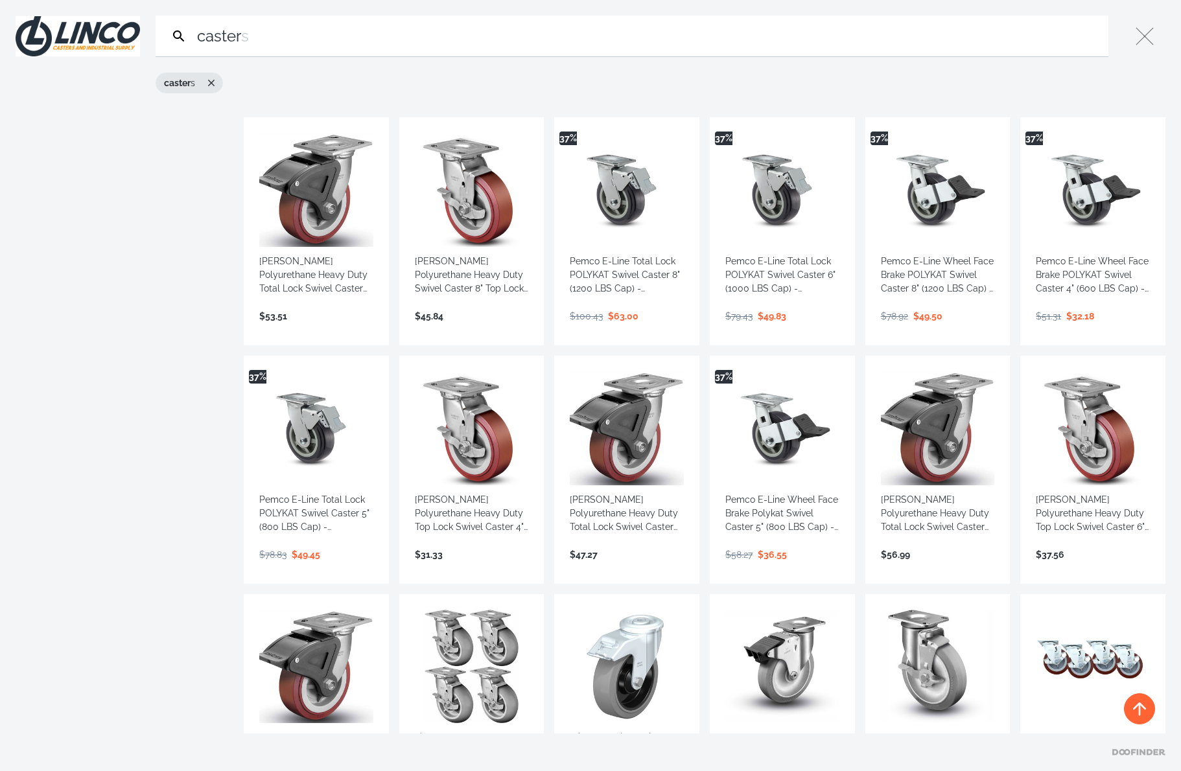
scroll to position [2139, 0]
